Goal: Task Accomplishment & Management: Manage account settings

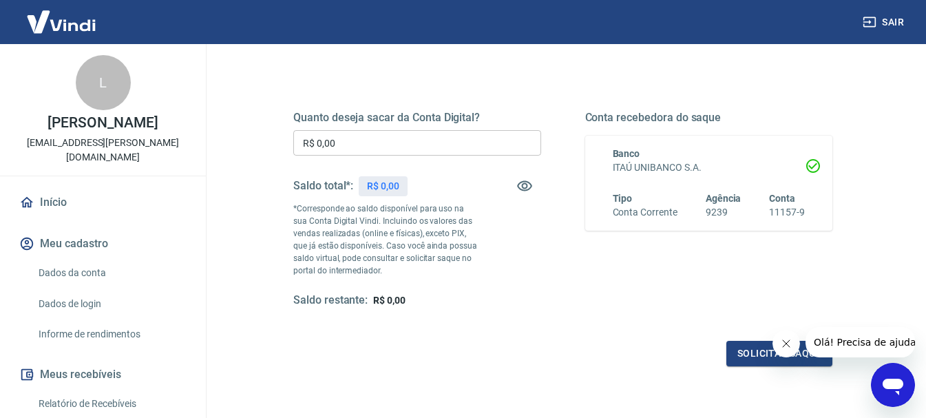
scroll to position [207, 0]
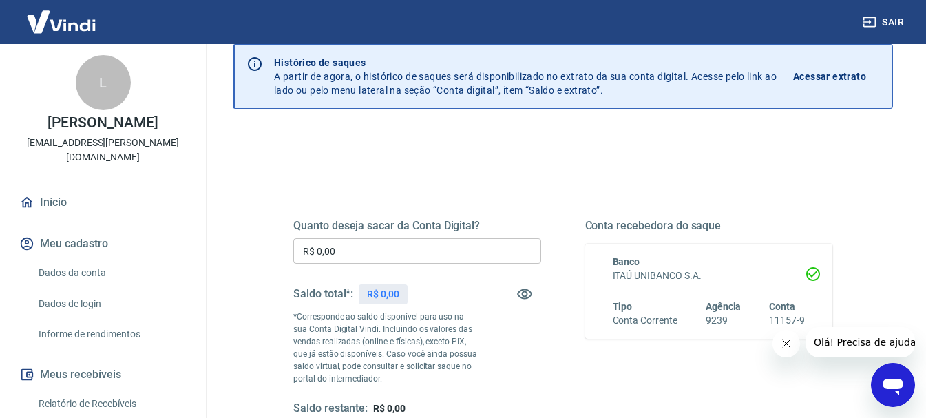
scroll to position [138, 0]
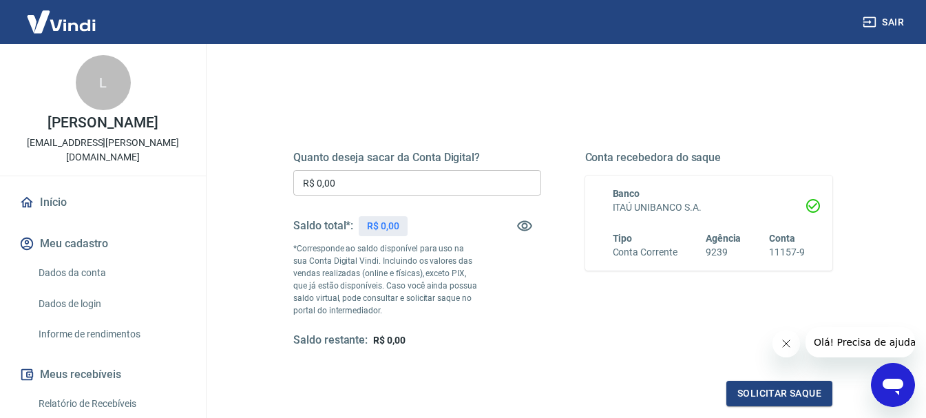
scroll to position [138, 0]
